Goal: Task Accomplishment & Management: Use online tool/utility

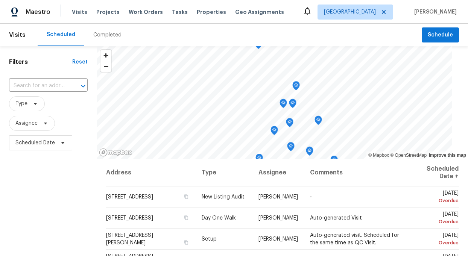
scroll to position [51, 0]
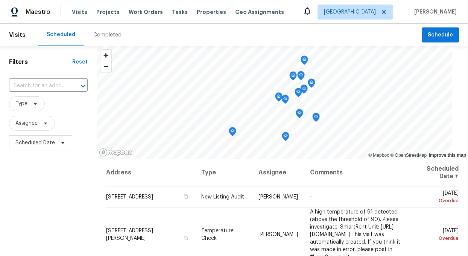
scroll to position [278, 0]
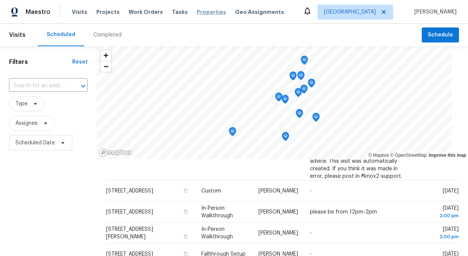
click at [206, 14] on span "Properties" at bounding box center [211, 12] width 29 height 8
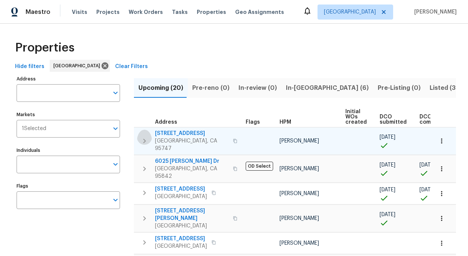
click at [147, 137] on icon "button" at bounding box center [144, 141] width 9 height 9
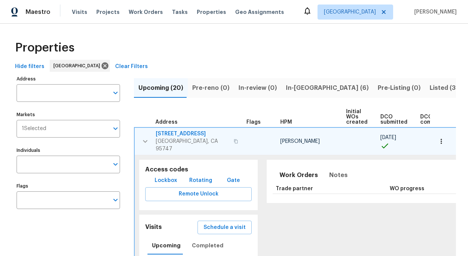
click at [167, 134] on span "[STREET_ADDRESS]" at bounding box center [192, 134] width 73 height 8
click at [45, 159] on input "Individuals" at bounding box center [63, 165] width 92 height 18
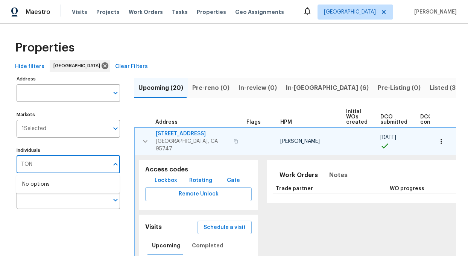
type input "TONI"
click at [28, 189] on input "checkbox" at bounding box center [30, 189] width 16 height 16
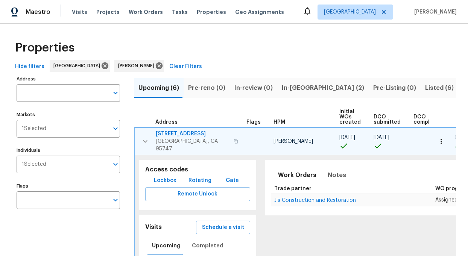
click at [142, 118] on th "Address" at bounding box center [188, 117] width 109 height 21
click at [141, 139] on icon "button" at bounding box center [145, 141] width 9 height 9
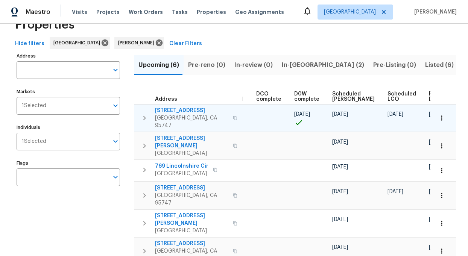
scroll to position [28, 0]
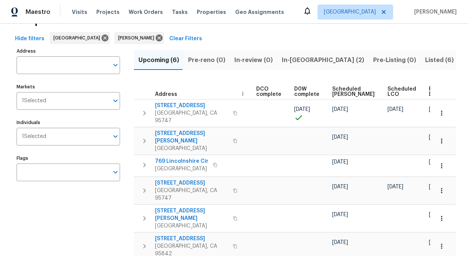
click at [233, 111] on icon "button" at bounding box center [235, 113] width 4 height 4
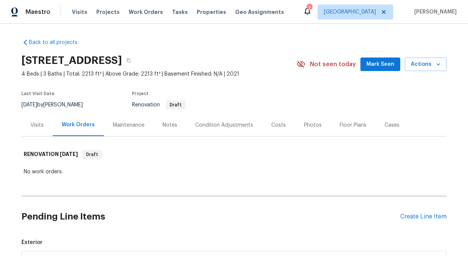
click at [76, 125] on div "Work Orders" at bounding box center [78, 125] width 33 height 8
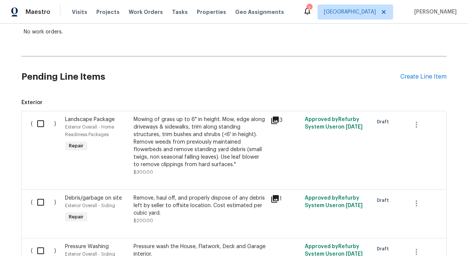
scroll to position [151, 0]
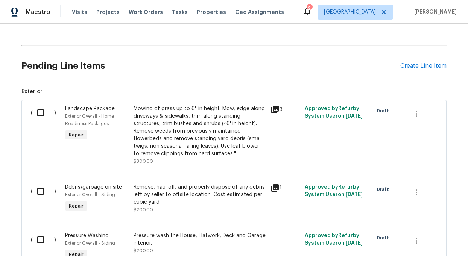
click at [179, 144] on div "Mowing of grass up to 6" in height. Mow, edge along driveways & sidewalks, trim…" at bounding box center [200, 131] width 133 height 53
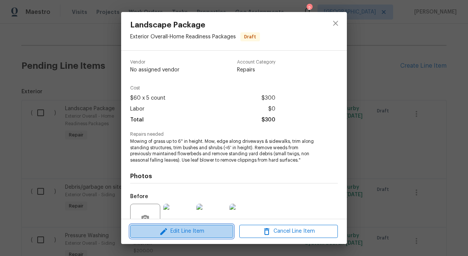
click at [182, 236] on span "Edit Line Item" at bounding box center [182, 231] width 99 height 9
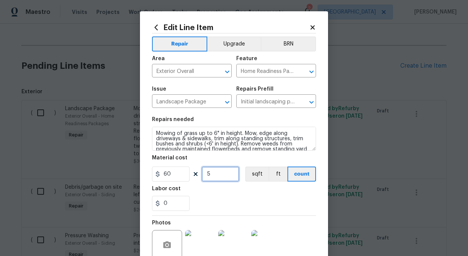
click at [218, 177] on input "5" at bounding box center [221, 174] width 38 height 15
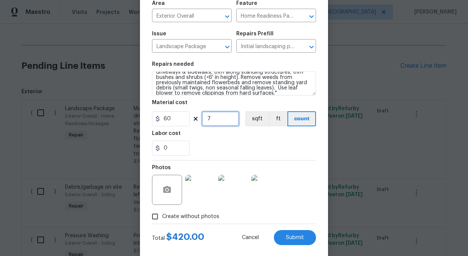
scroll to position [16, 0]
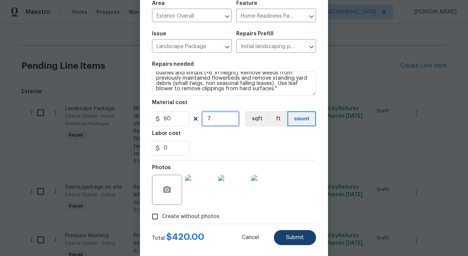
type input "7"
click at [296, 237] on span "Submit" at bounding box center [295, 238] width 18 height 6
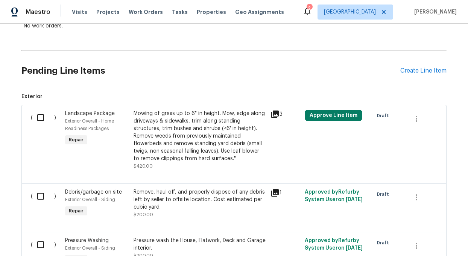
scroll to position [143, 0]
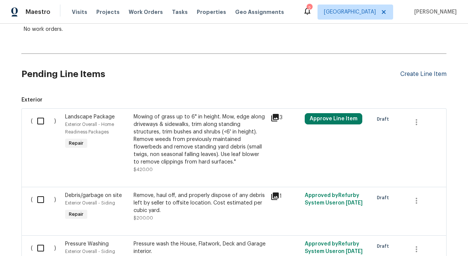
click at [409, 72] on div "Create Line Item" at bounding box center [424, 74] width 46 height 7
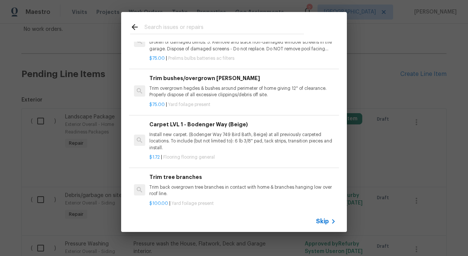
scroll to position [0, 0]
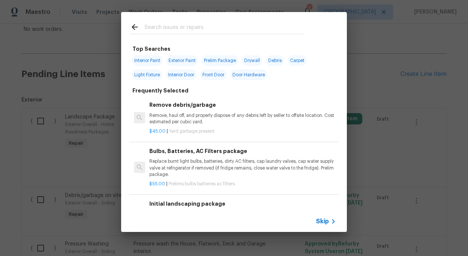
click at [172, 30] on input "text" at bounding box center [225, 28] width 160 height 11
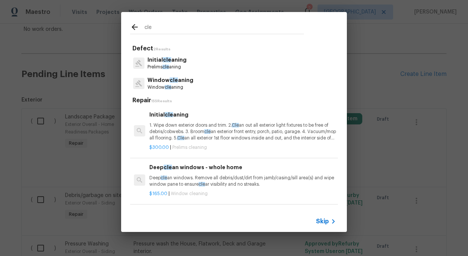
type input "cle"
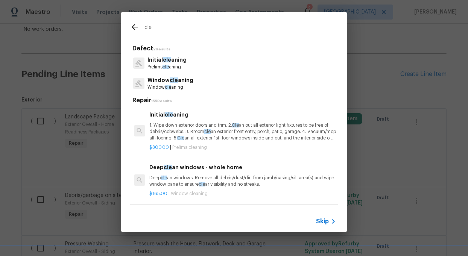
click at [166, 66] on span "cle" at bounding box center [166, 67] width 6 height 5
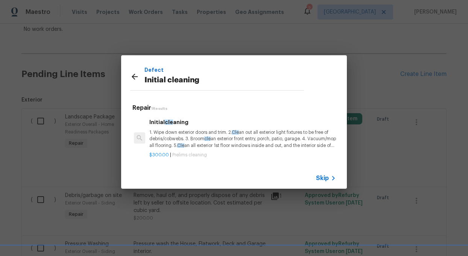
click at [204, 133] on p "1. Wipe down exterior doors and trim. 2. Cle an out all exterior light fixtures…" at bounding box center [243, 139] width 187 height 19
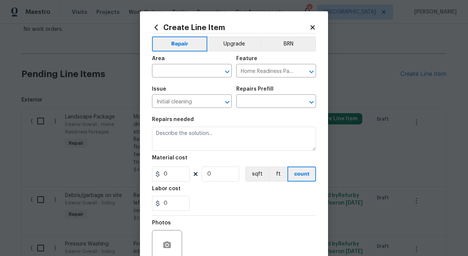
type input "Initial cleaning $300.00"
type textarea "1. Wipe down exterior doors and trim. 2. Clean out all exterior light fixtures …"
type input "300"
type input "1"
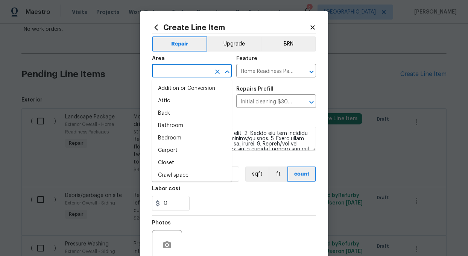
click at [169, 73] on input "text" at bounding box center [181, 72] width 59 height 12
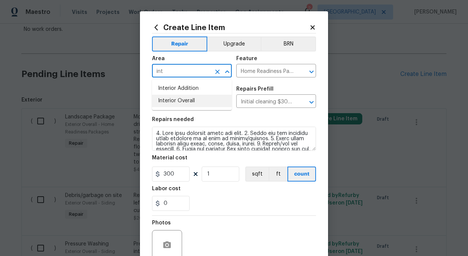
click at [164, 101] on li "Interior Overall" at bounding box center [192, 101] width 80 height 12
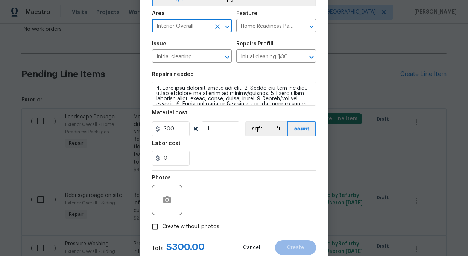
scroll to position [58, 0]
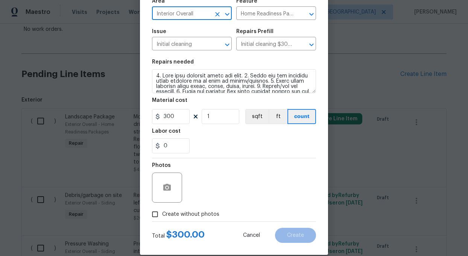
type input "Interior Overall"
click at [153, 213] on input "Create without photos" at bounding box center [155, 215] width 14 height 14
checkbox input "true"
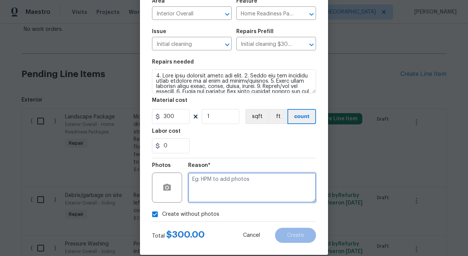
click at [225, 191] on textarea at bounding box center [252, 188] width 128 height 30
type textarea "add"
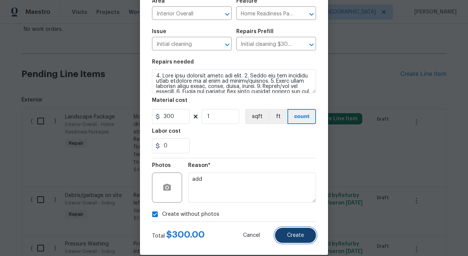
click at [299, 235] on span "Create" at bounding box center [295, 236] width 17 height 6
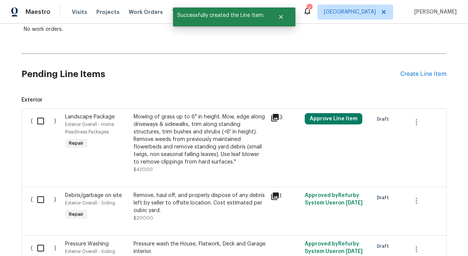
click at [41, 121] on input "checkbox" at bounding box center [43, 121] width 21 height 16
checkbox input "true"
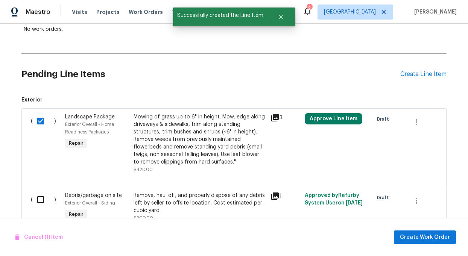
click at [44, 201] on input "checkbox" at bounding box center [43, 200] width 21 height 16
checkbox input "true"
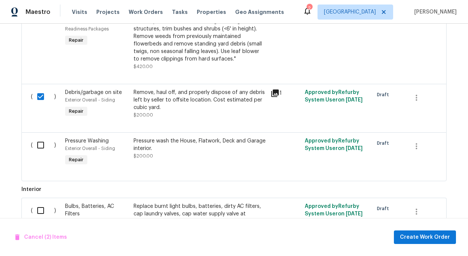
scroll to position [255, 0]
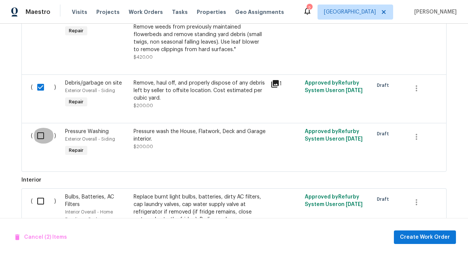
click at [41, 134] on input "checkbox" at bounding box center [43, 136] width 21 height 16
checkbox input "true"
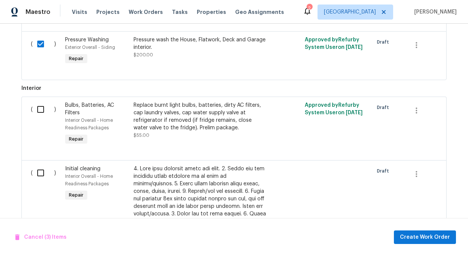
scroll to position [354, 0]
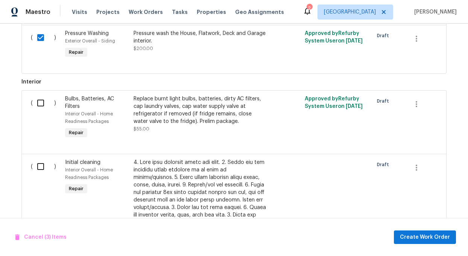
click at [40, 103] on input "checkbox" at bounding box center [43, 103] width 21 height 16
checkbox input "true"
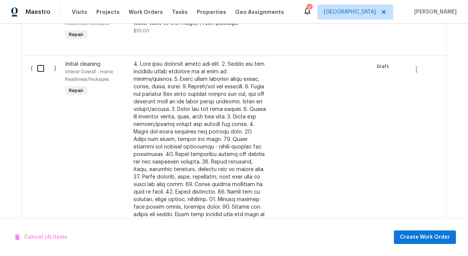
scroll to position [456, 0]
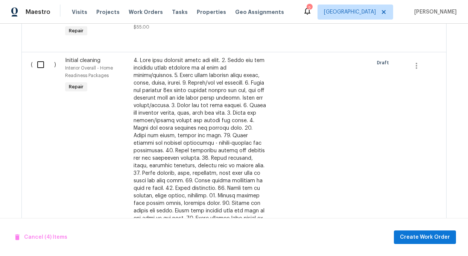
click at [37, 64] on input "checkbox" at bounding box center [43, 65] width 21 height 16
checkbox input "true"
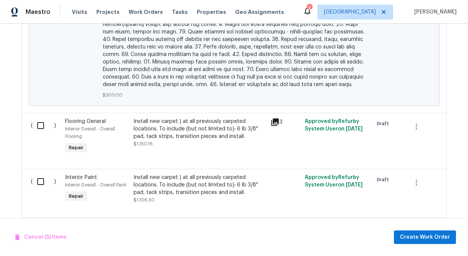
scroll to position [749, 0]
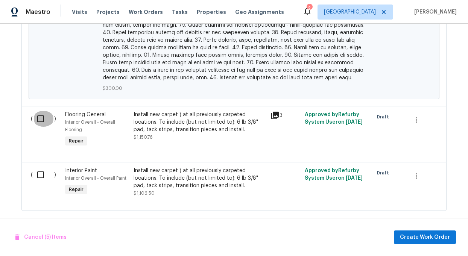
click at [41, 114] on input "checkbox" at bounding box center [43, 119] width 21 height 16
checkbox input "true"
click at [417, 117] on icon "button" at bounding box center [417, 120] width 2 height 6
click at [417, 111] on li "Cancel" at bounding box center [422, 113] width 29 height 12
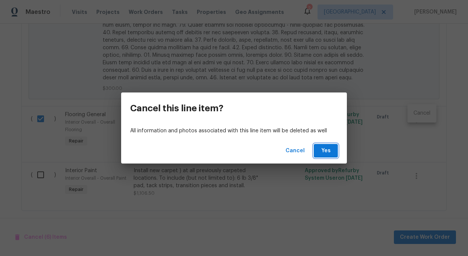
click at [330, 149] on span "Yes" at bounding box center [326, 150] width 12 height 9
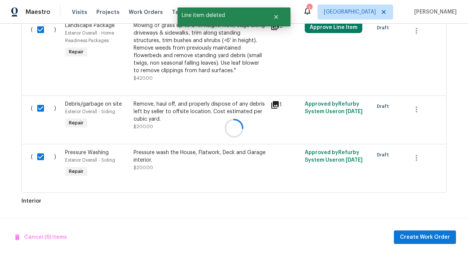
scroll to position [693, 0]
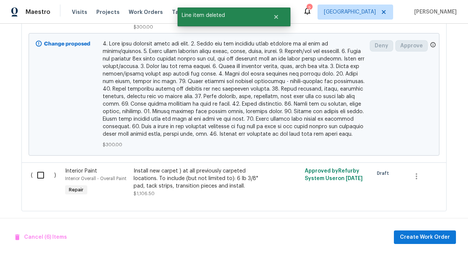
click at [40, 168] on input "checkbox" at bounding box center [43, 176] width 21 height 16
checkbox input "true"
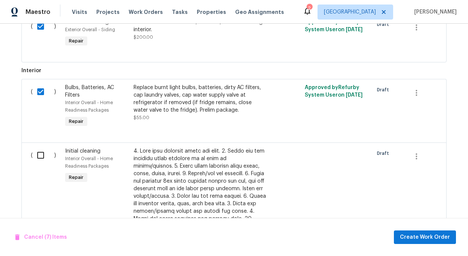
scroll to position [363, 0]
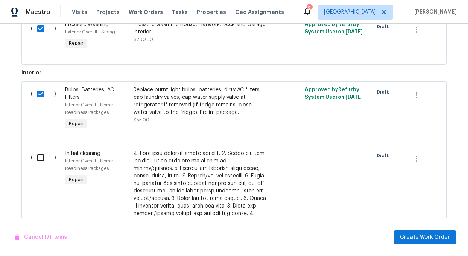
click at [39, 159] on input "checkbox" at bounding box center [43, 158] width 21 height 16
checkbox input "true"
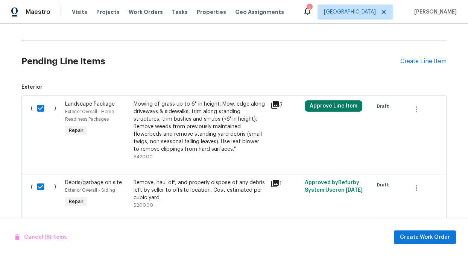
scroll to position [145, 0]
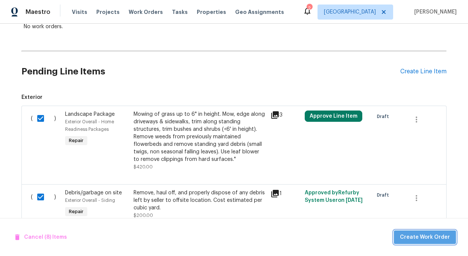
click at [429, 237] on span "Create Work Order" at bounding box center [425, 237] width 50 height 9
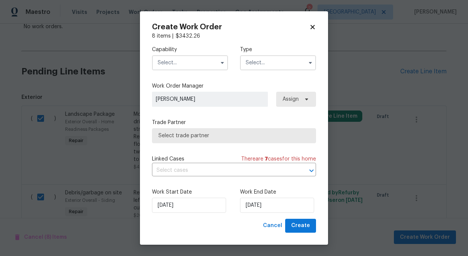
click at [183, 65] on input "text" at bounding box center [190, 62] width 76 height 15
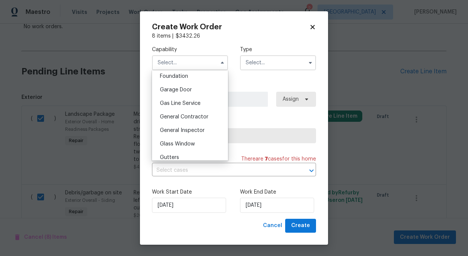
scroll to position [334, 0]
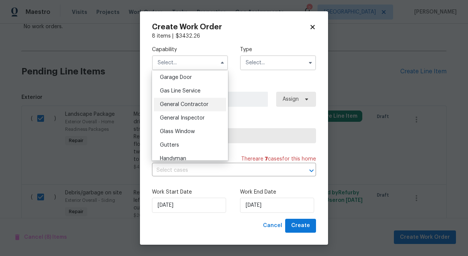
click at [174, 103] on span "General Contractor" at bounding box center [184, 104] width 49 height 5
type input "General Contractor"
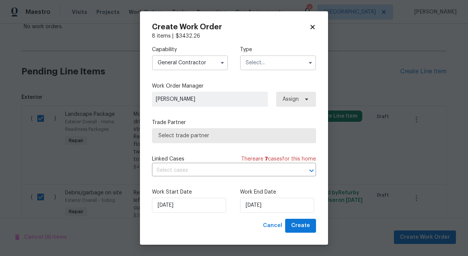
click at [250, 65] on input "text" at bounding box center [278, 62] width 76 height 15
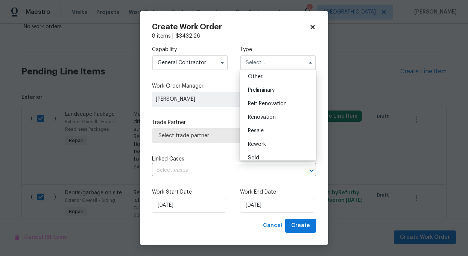
scroll to position [154, 0]
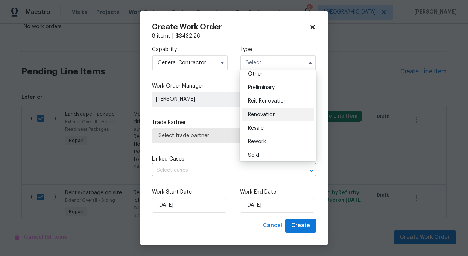
click at [261, 116] on span "Renovation" at bounding box center [262, 114] width 28 height 5
type input "Renovation"
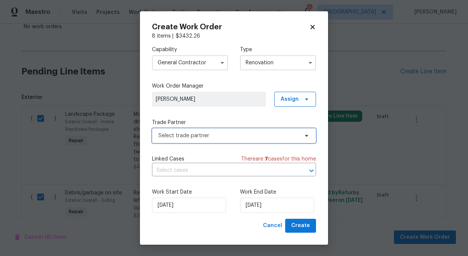
click at [214, 140] on span "Select trade partner" at bounding box center [234, 135] width 164 height 15
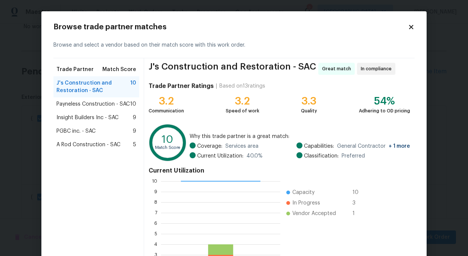
scroll to position [76, 0]
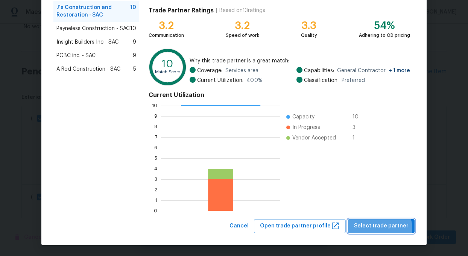
click at [384, 229] on span "Select trade partner" at bounding box center [381, 226] width 55 height 9
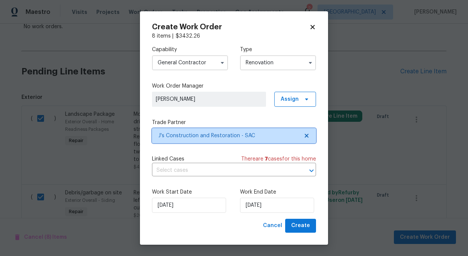
scroll to position [0, 0]
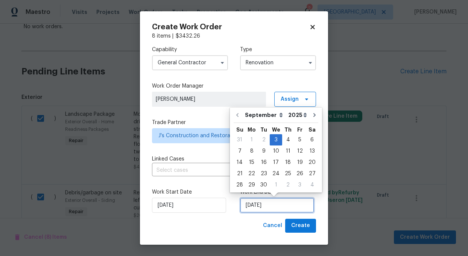
click at [287, 208] on input "[DATE]" at bounding box center [277, 205] width 74 height 15
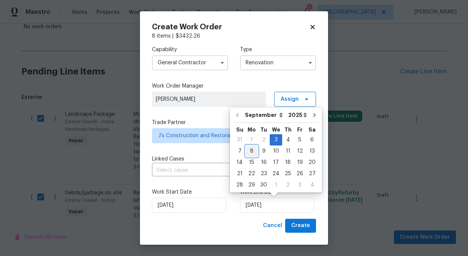
click at [250, 151] on div "8" at bounding box center [252, 151] width 12 height 11
type input "[DATE]"
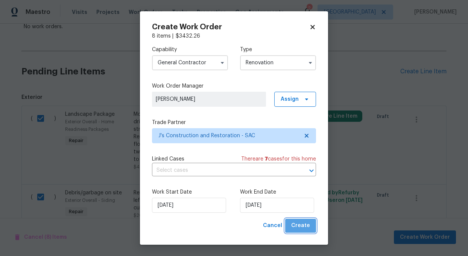
click at [302, 226] on span "Create" at bounding box center [300, 225] width 19 height 9
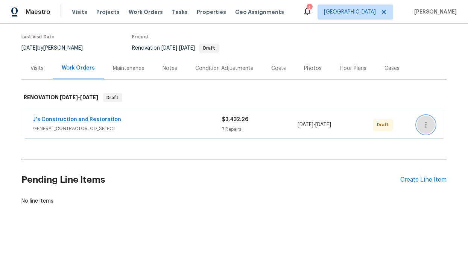
click at [426, 122] on icon "button" at bounding box center [426, 125] width 9 height 9
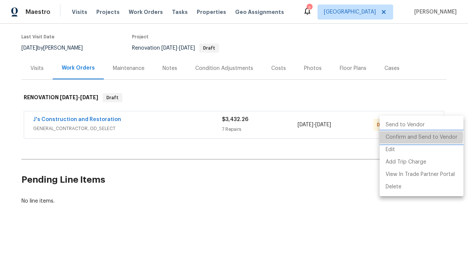
click at [417, 137] on li "Confirm and Send to Vendor" at bounding box center [422, 137] width 84 height 12
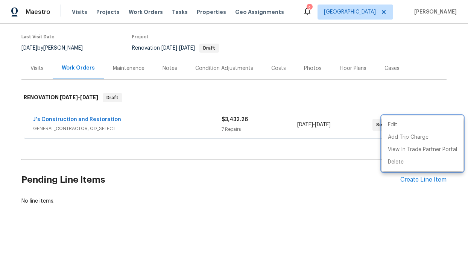
click at [264, 213] on div at bounding box center [234, 128] width 468 height 256
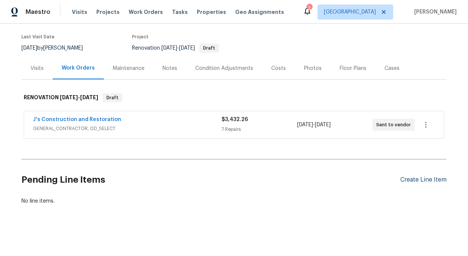
click at [415, 181] on div "Create Line Item" at bounding box center [424, 180] width 46 height 7
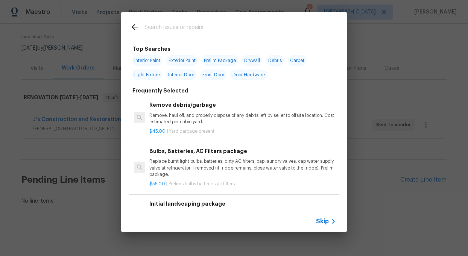
click at [175, 29] on input "text" at bounding box center [225, 28] width 160 height 11
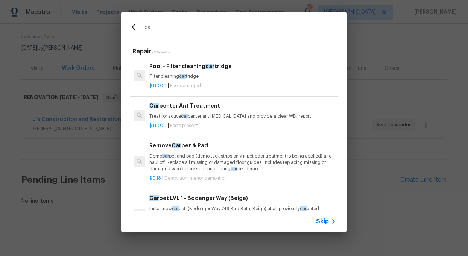
type input "c"
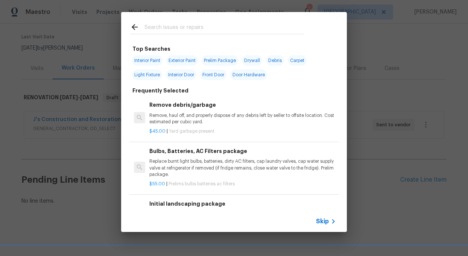
click at [132, 27] on icon at bounding box center [135, 27] width 6 height 6
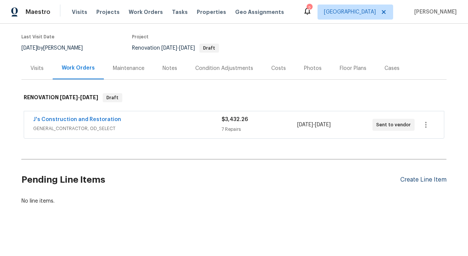
click at [413, 178] on div "Create Line Item" at bounding box center [424, 180] width 46 height 7
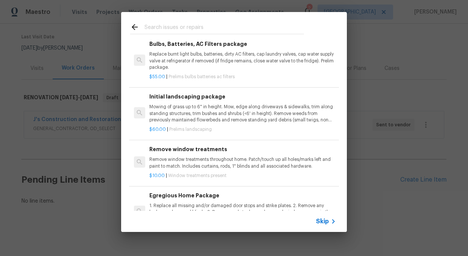
scroll to position [0, 0]
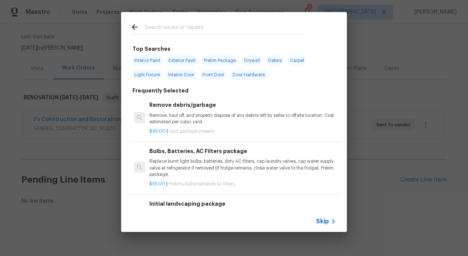
click at [151, 32] on input "text" at bounding box center [225, 28] width 160 height 11
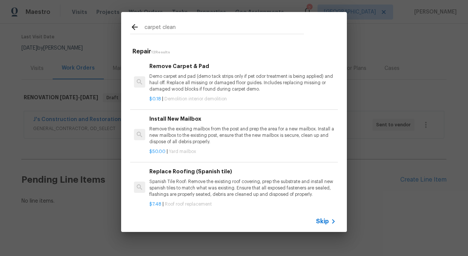
type input "carpet clean"
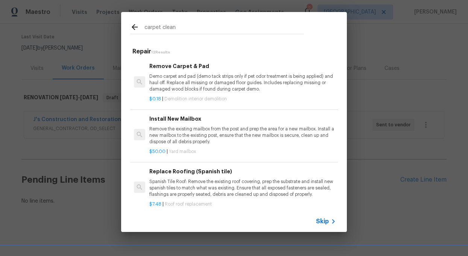
click at [88, 50] on div "carpet clean Repair 12 Results Remove Carpet & Pad Demo carpet and pad (demo ta…" at bounding box center [234, 122] width 468 height 244
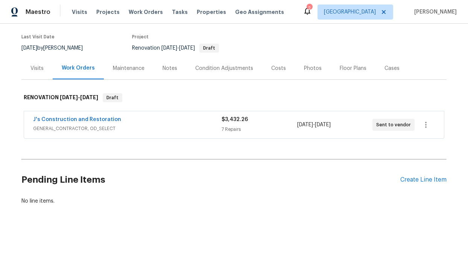
click at [279, 71] on div "Costs" at bounding box center [279, 69] width 15 height 8
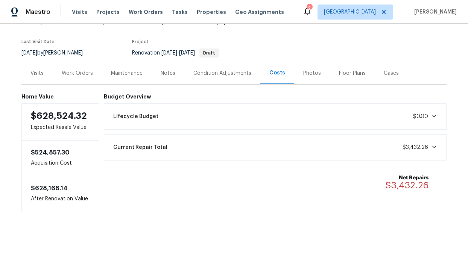
scroll to position [53, 0]
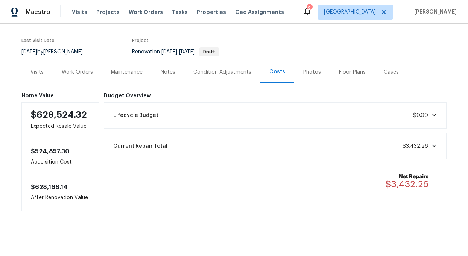
click at [230, 73] on div "Condition Adjustments" at bounding box center [223, 73] width 58 height 8
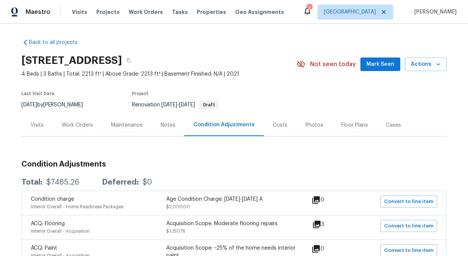
click at [280, 122] on div "Costs" at bounding box center [280, 126] width 15 height 8
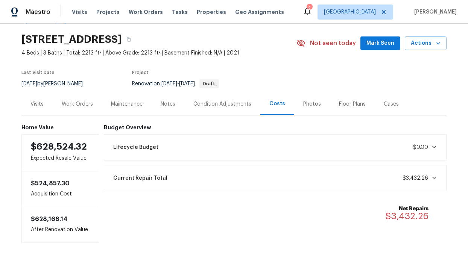
scroll to position [24, 0]
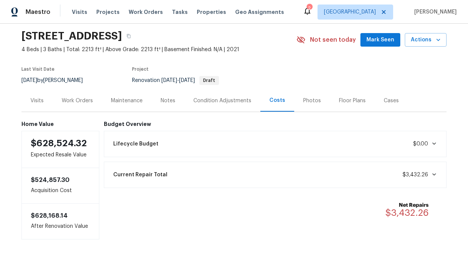
click at [229, 100] on div "Condition Adjustments" at bounding box center [223, 101] width 58 height 8
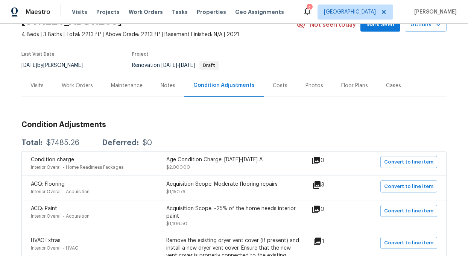
scroll to position [37, 0]
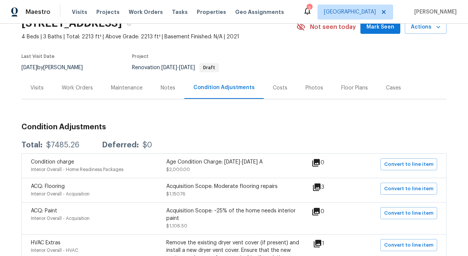
click at [167, 87] on div "Notes" at bounding box center [168, 88] width 15 height 8
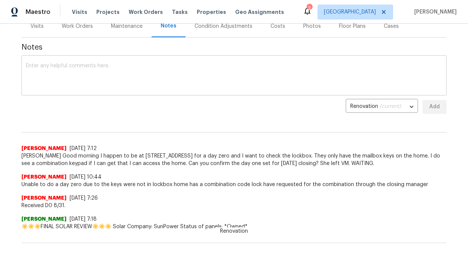
scroll to position [99, 0]
click at [69, 79] on textarea at bounding box center [234, 76] width 417 height 26
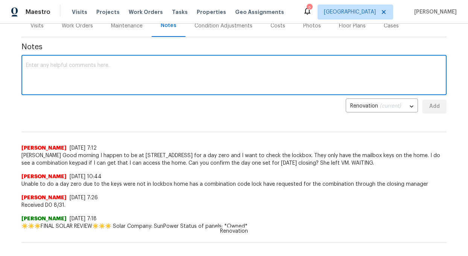
paste textarea "The following is the Scope of Work for this renovation. All work orders have be…"
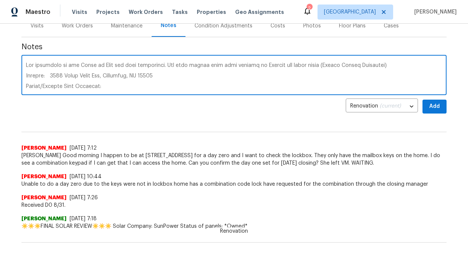
scroll to position [179, 0]
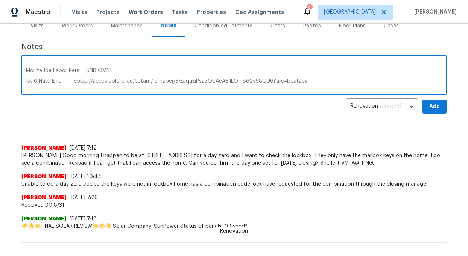
type textarea "The following is the Scope of Work for this renovation. All work orders have be…"
click at [434, 108] on span "Add" at bounding box center [435, 106] width 12 height 9
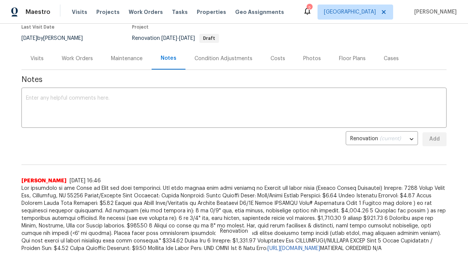
scroll to position [62, 0]
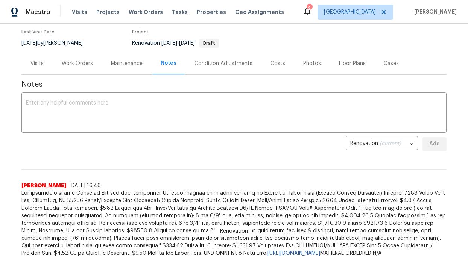
click at [272, 65] on div "Costs" at bounding box center [278, 64] width 15 height 8
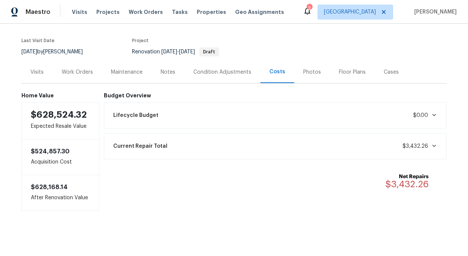
click at [432, 113] on icon at bounding box center [435, 115] width 6 height 6
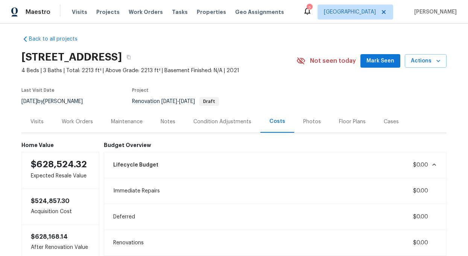
scroll to position [3, 0]
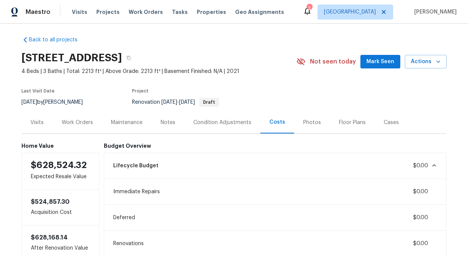
click at [78, 122] on div "Work Orders" at bounding box center [77, 123] width 31 height 8
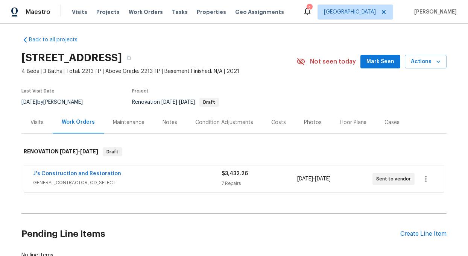
click at [97, 169] on div "J's Construction and Restoration GENERAL_CONTRACTOR, OD_SELECT $3,432.26 7 Repa…" at bounding box center [234, 179] width 420 height 27
click at [99, 174] on link "J's Construction and Restoration" at bounding box center [77, 173] width 88 height 5
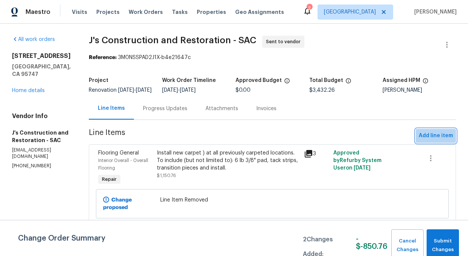
click at [437, 140] on span "Add line item" at bounding box center [436, 135] width 34 height 9
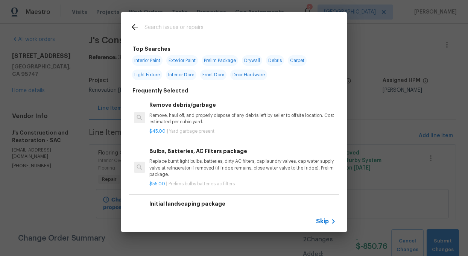
click at [173, 31] on input "text" at bounding box center [225, 28] width 160 height 11
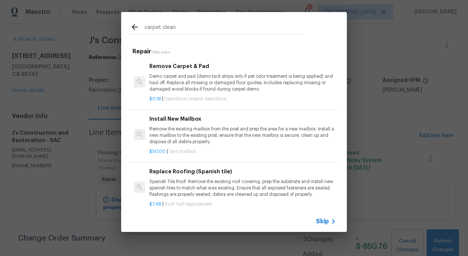
type input "carpet clean"
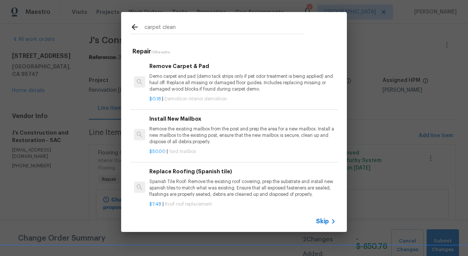
click at [322, 221] on span "Skip" at bounding box center [322, 222] width 13 height 8
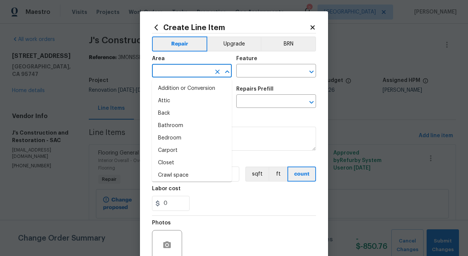
click at [176, 74] on input "text" at bounding box center [181, 72] width 59 height 12
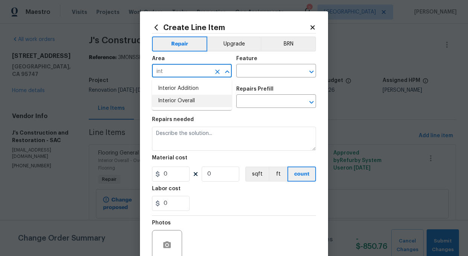
click at [178, 101] on li "Interior Overall" at bounding box center [192, 101] width 80 height 12
type input "Interior Overall"
click at [256, 67] on input "text" at bounding box center [266, 72] width 59 height 12
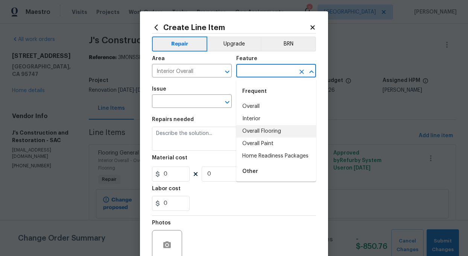
click at [250, 131] on li "Overall Flooring" at bounding box center [277, 131] width 80 height 12
type input "Overall Flooring"
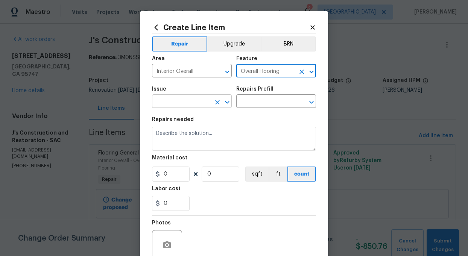
click at [195, 103] on input "text" at bounding box center [181, 102] width 59 height 12
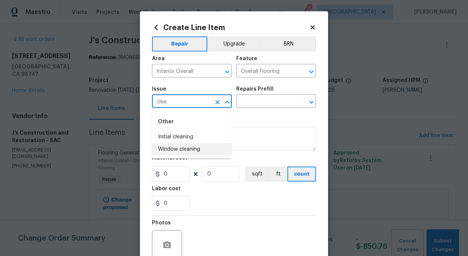
scroll to position [4, 0]
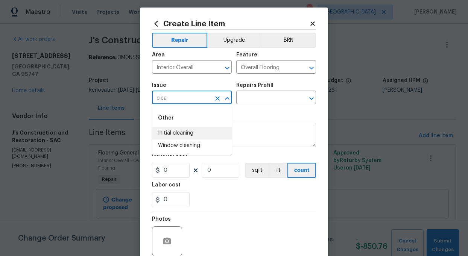
click at [180, 100] on input "clea" at bounding box center [181, 99] width 59 height 12
type input "c"
click at [171, 144] on li "Flooring Extras" at bounding box center [192, 146] width 80 height 12
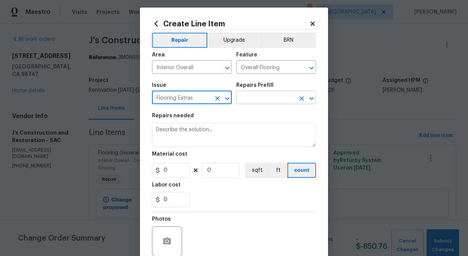
type input "Flooring Extras"
click at [284, 98] on input "text" at bounding box center [266, 99] width 59 height 12
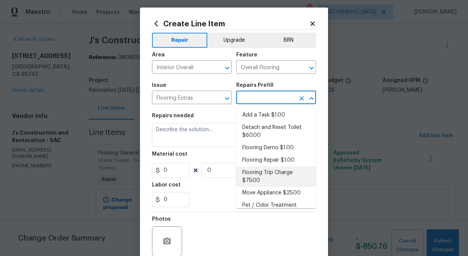
scroll to position [72, 0]
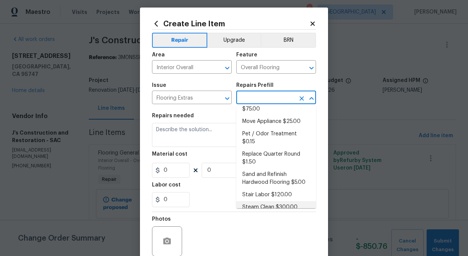
click at [274, 201] on li "Steam Clean $300.00" at bounding box center [277, 207] width 80 height 12
type input "Steam Clean $300.00"
type textarea "Steam clean floors"
type input "300"
type input "1"
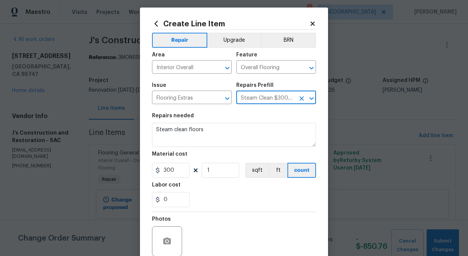
scroll to position [68, 0]
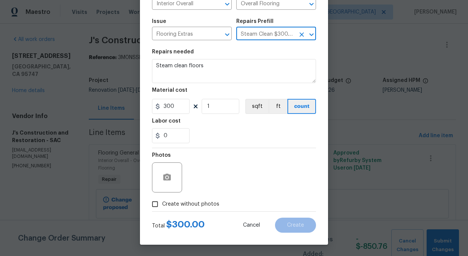
click at [155, 205] on input "Create without photos" at bounding box center [155, 204] width 14 height 14
checkbox input "true"
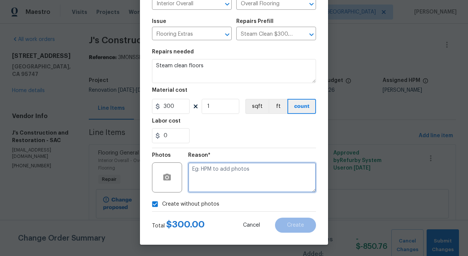
click at [216, 186] on textarea at bounding box center [252, 178] width 128 height 30
type textarea "add"
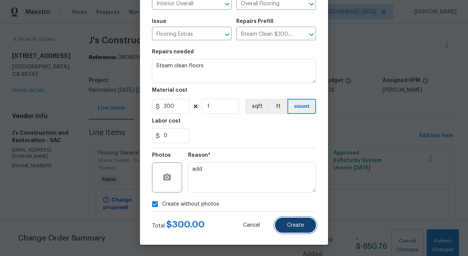
click at [295, 227] on span "Create" at bounding box center [295, 226] width 17 height 6
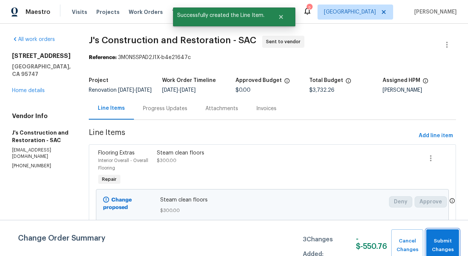
click at [440, 247] on span "Submit Changes" at bounding box center [442, 245] width 25 height 17
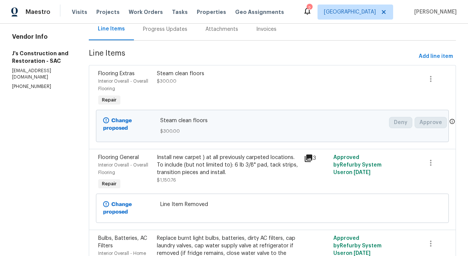
scroll to position [83, 0]
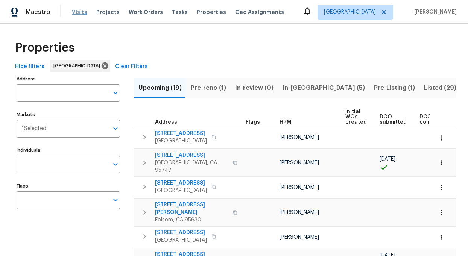
click at [74, 11] on span "Visits" at bounding box center [79, 12] width 15 height 8
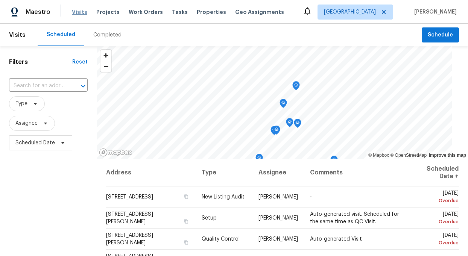
click at [74, 11] on span "Visits" at bounding box center [79, 12] width 15 height 8
click at [44, 120] on span "Assignee" at bounding box center [32, 123] width 46 height 15
click at [51, 150] on input "search" at bounding box center [53, 147] width 80 height 15
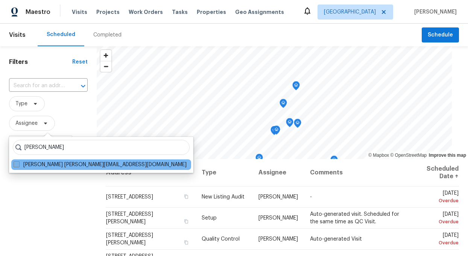
type input "toni little"
click at [58, 165] on label "Toni Little toni.little@opendoor.com" at bounding box center [100, 165] width 173 height 8
click at [18, 165] on input "Toni Little toni.little@opendoor.com" at bounding box center [16, 163] width 5 height 5
checkbox input "true"
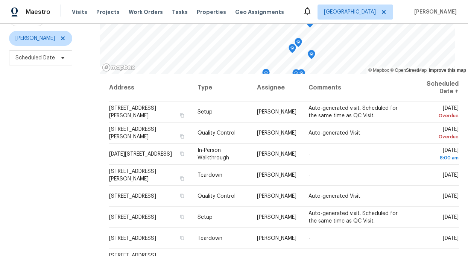
scroll to position [108, 0]
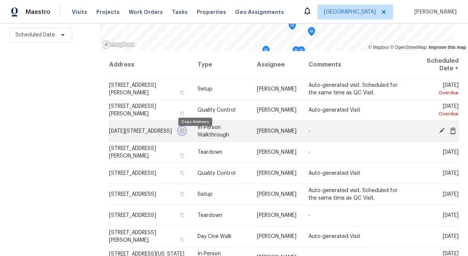
click at [185, 133] on icon "button" at bounding box center [182, 131] width 5 height 5
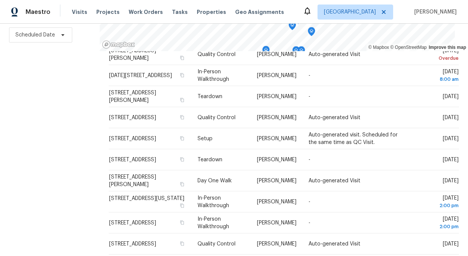
scroll to position [0, 0]
